Goal: Find specific page/section: Find specific page/section

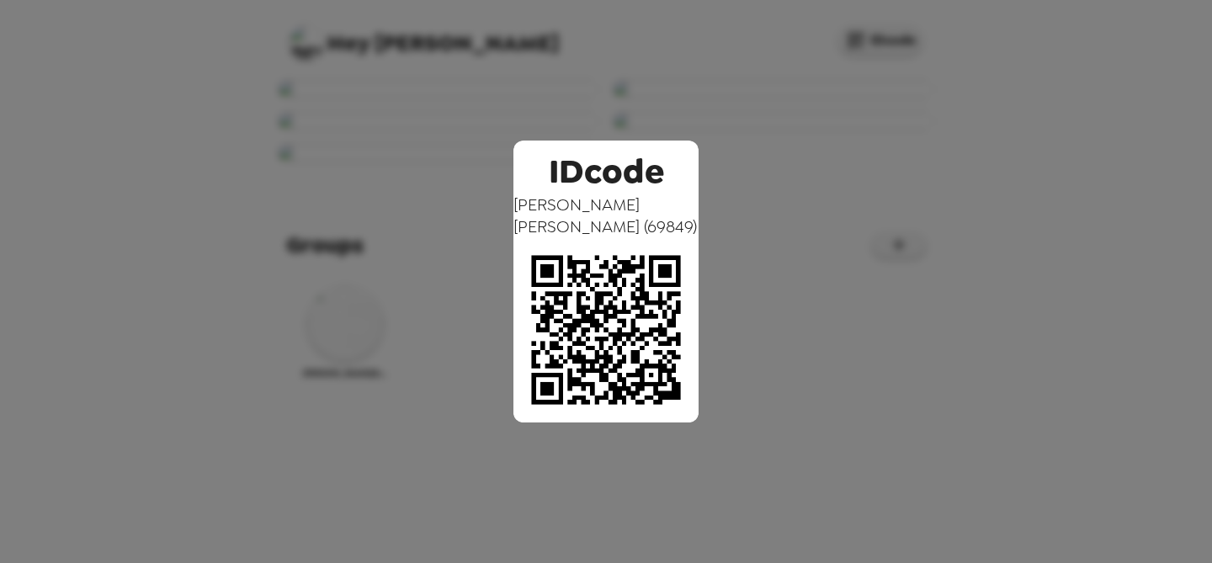
click at [771, 346] on div "IDcode [PERSON_NAME] ( 69849 )" at bounding box center [606, 281] width 1212 height 563
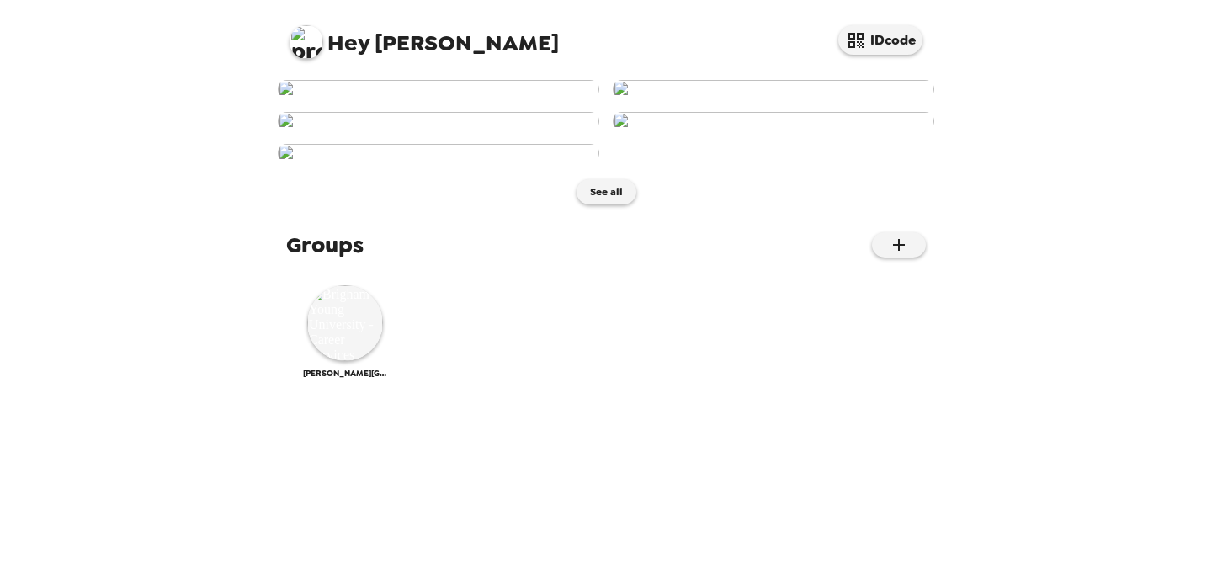
scroll to position [979, 0]
click at [358, 361] on img at bounding box center [345, 323] width 76 height 76
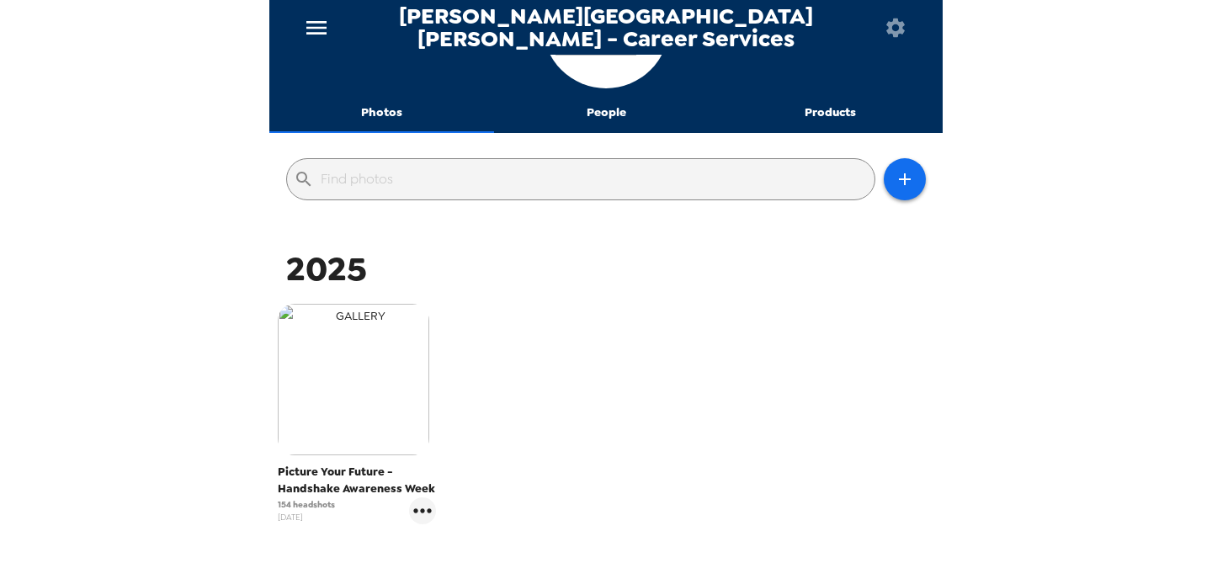
scroll to position [111, 0]
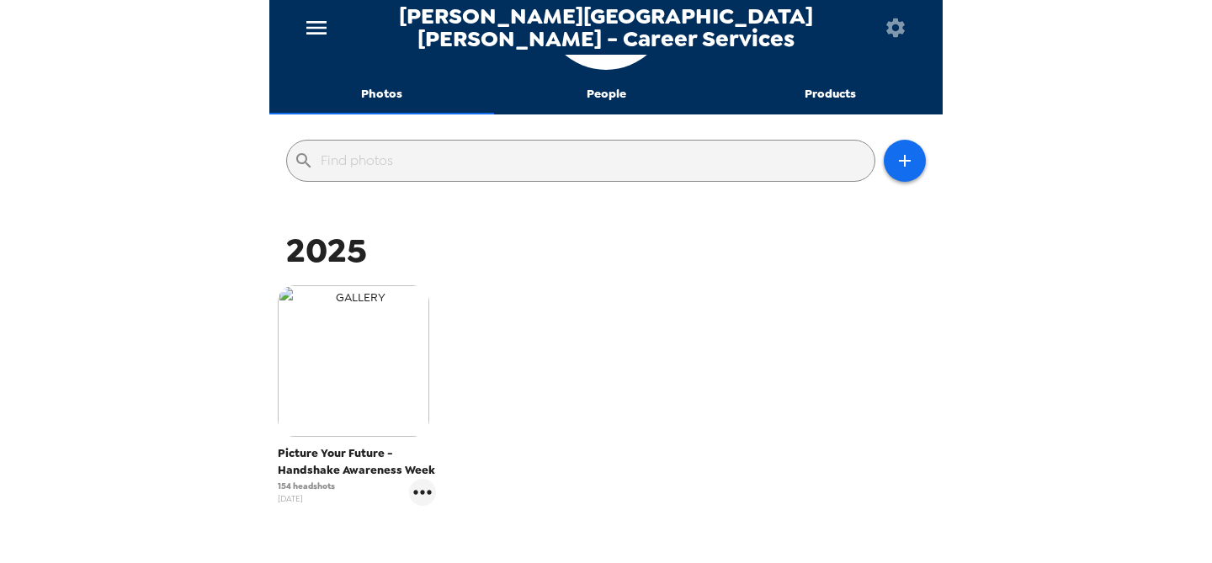
click at [385, 374] on img "button" at bounding box center [353, 360] width 151 height 151
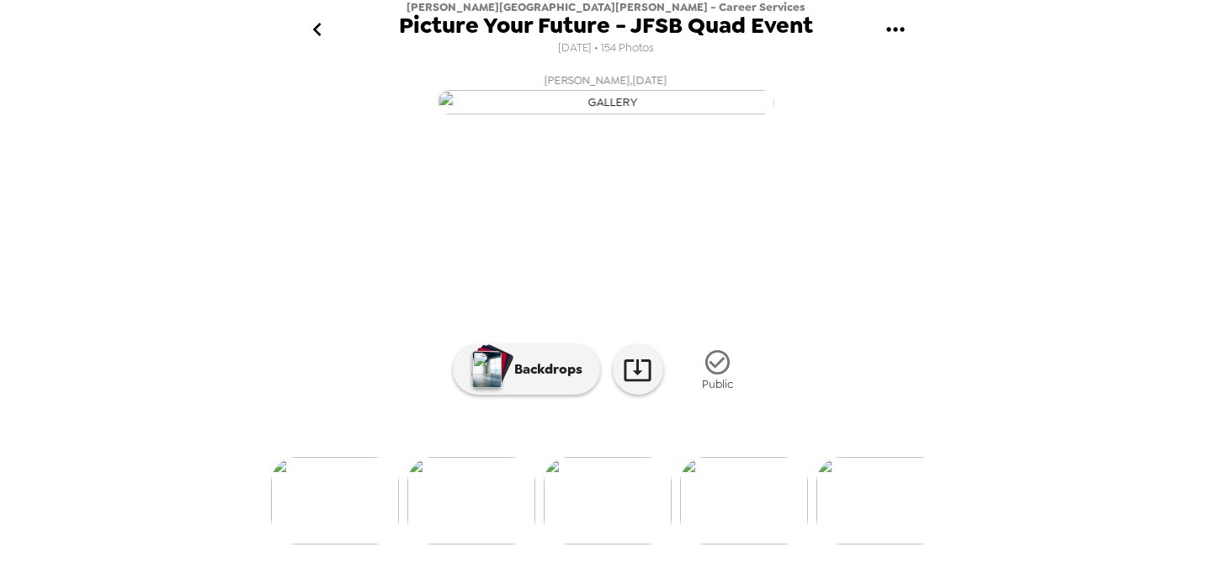
scroll to position [40, 0]
click at [589, 514] on img at bounding box center [608, 501] width 128 height 88
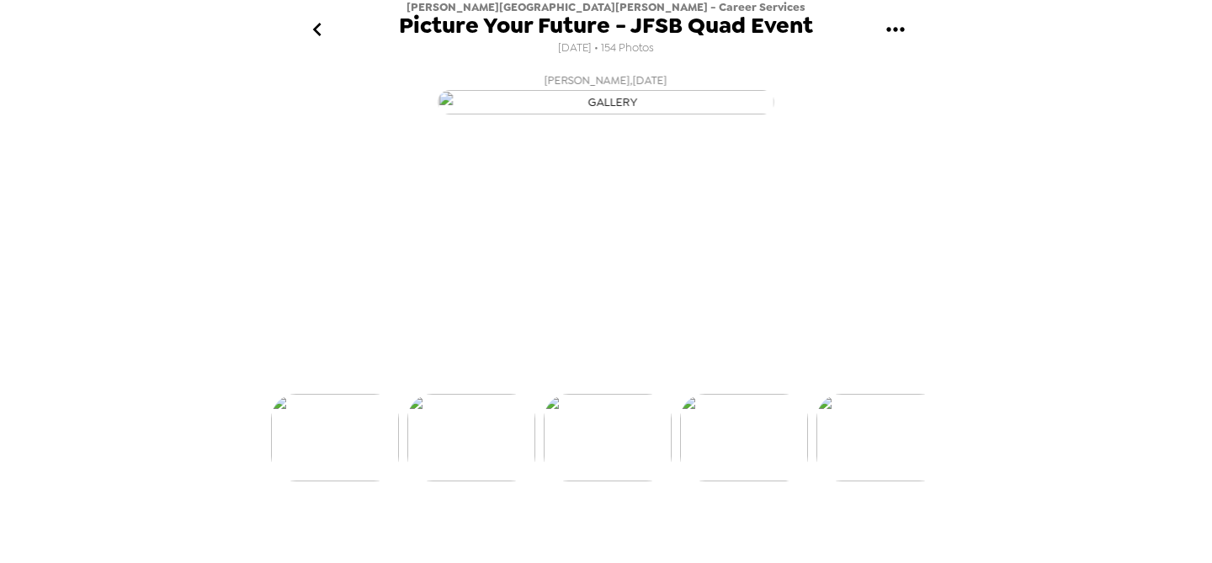
click at [473, 481] on img at bounding box center [471, 438] width 128 height 88
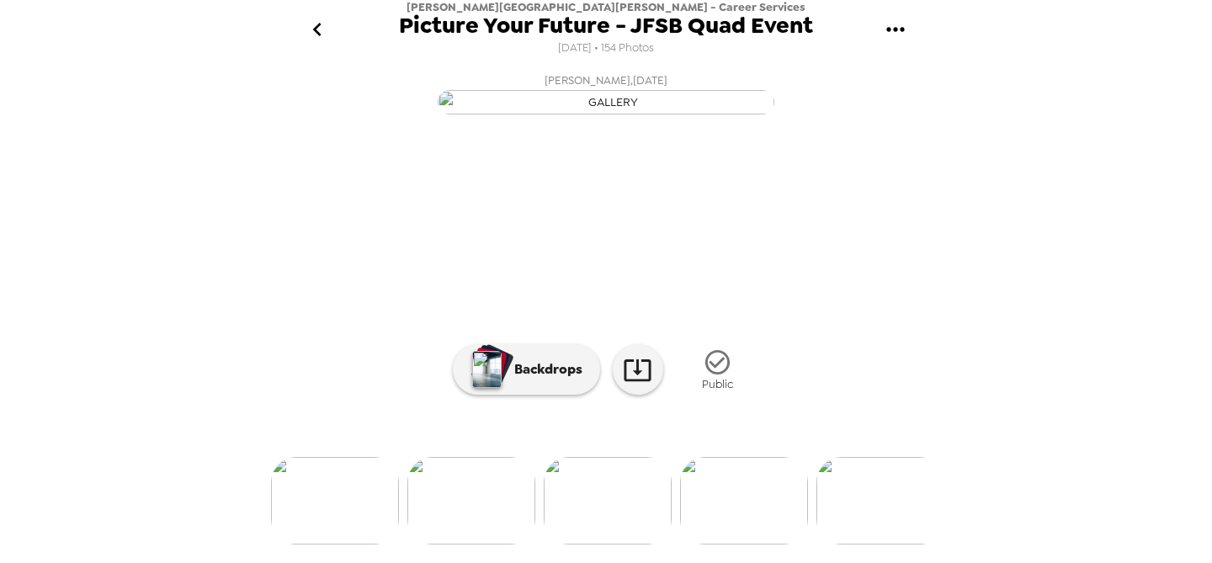
click at [341, 534] on img at bounding box center [335, 501] width 128 height 88
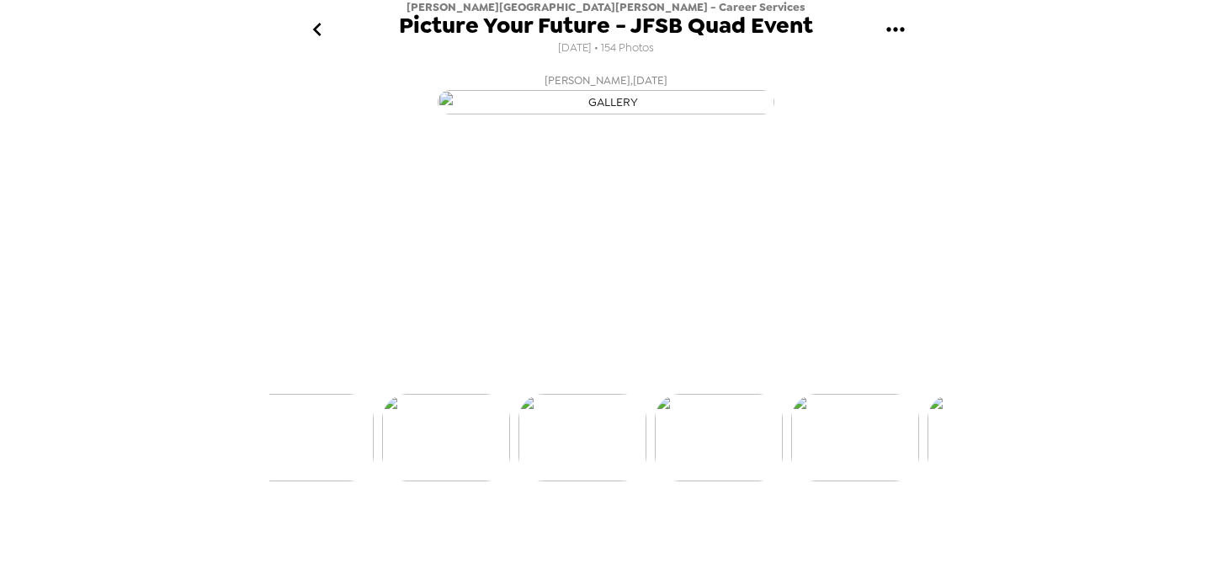
scroll to position [0, 4224]
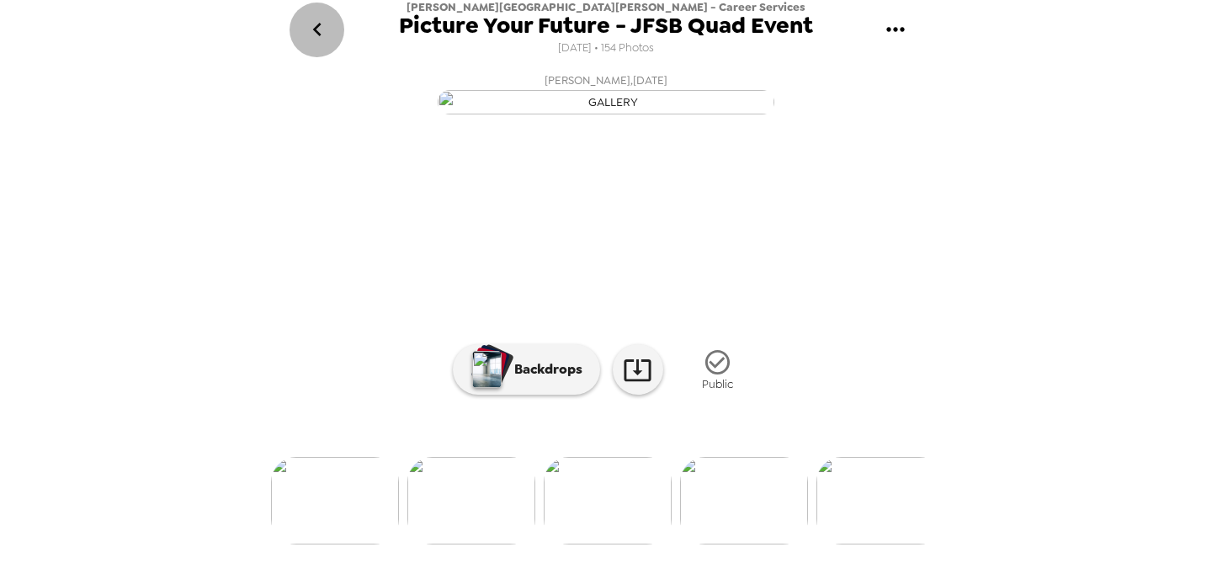
click at [322, 49] on button "go back" at bounding box center [316, 30] width 55 height 55
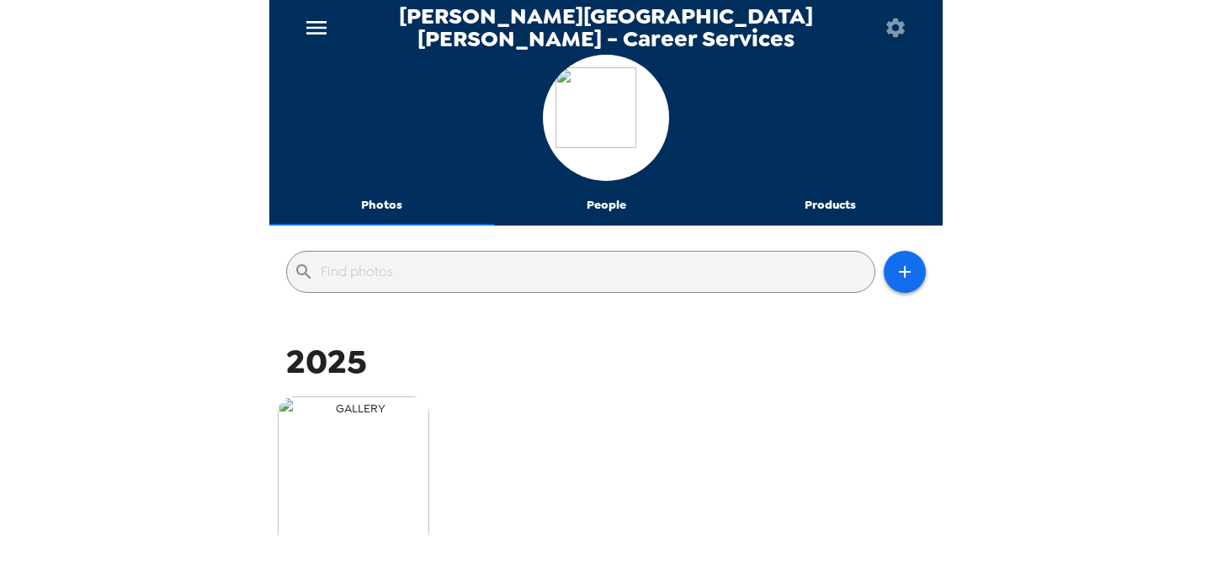
click at [386, 497] on img "button" at bounding box center [353, 471] width 151 height 151
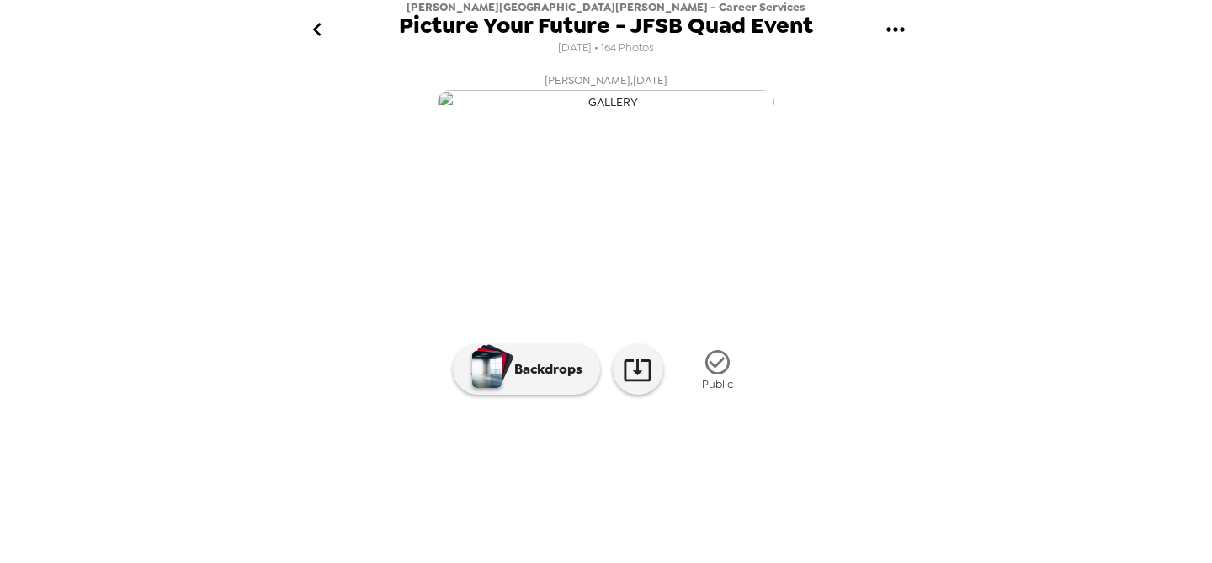
scroll to position [165, 0]
click at [644, 383] on icon at bounding box center [637, 369] width 29 height 29
